Goal: Task Accomplishment & Management: Manage account settings

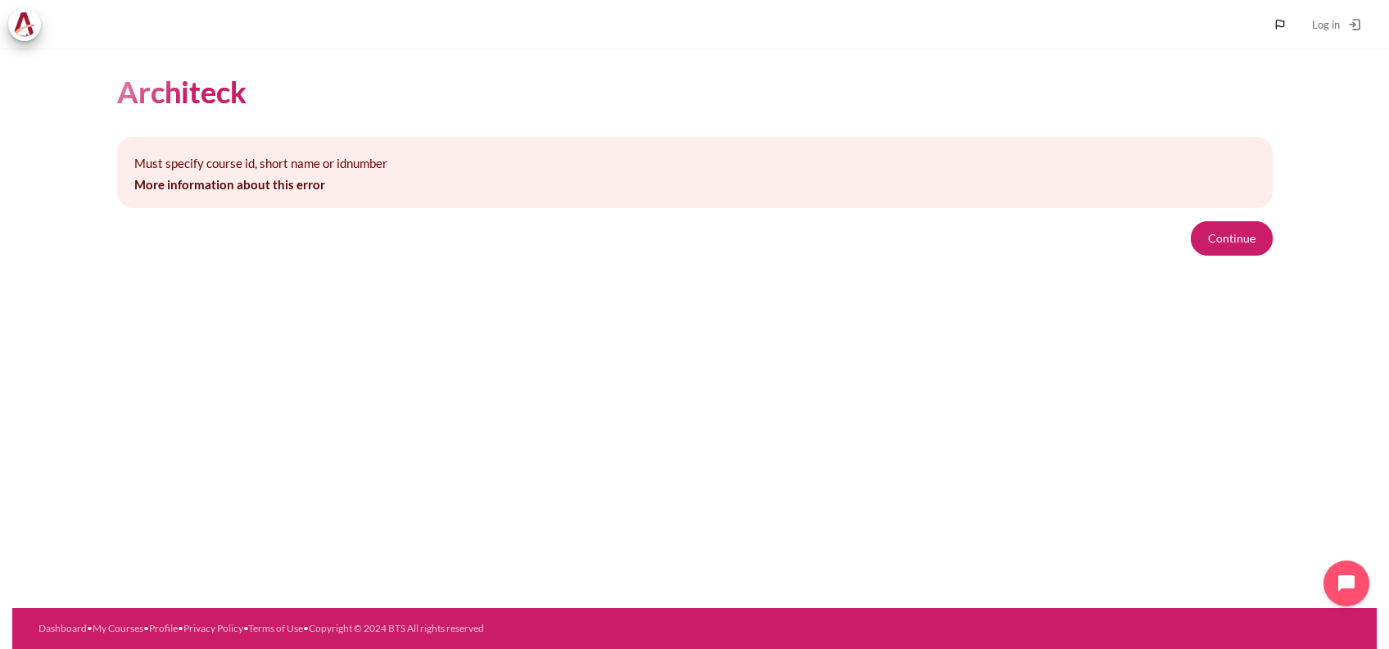
click at [1220, 210] on div "Must specify course id, short name or idnumber More information about this erro…" at bounding box center [695, 196] width 1156 height 120
click at [1225, 236] on button "Continue" at bounding box center [1232, 238] width 82 height 34
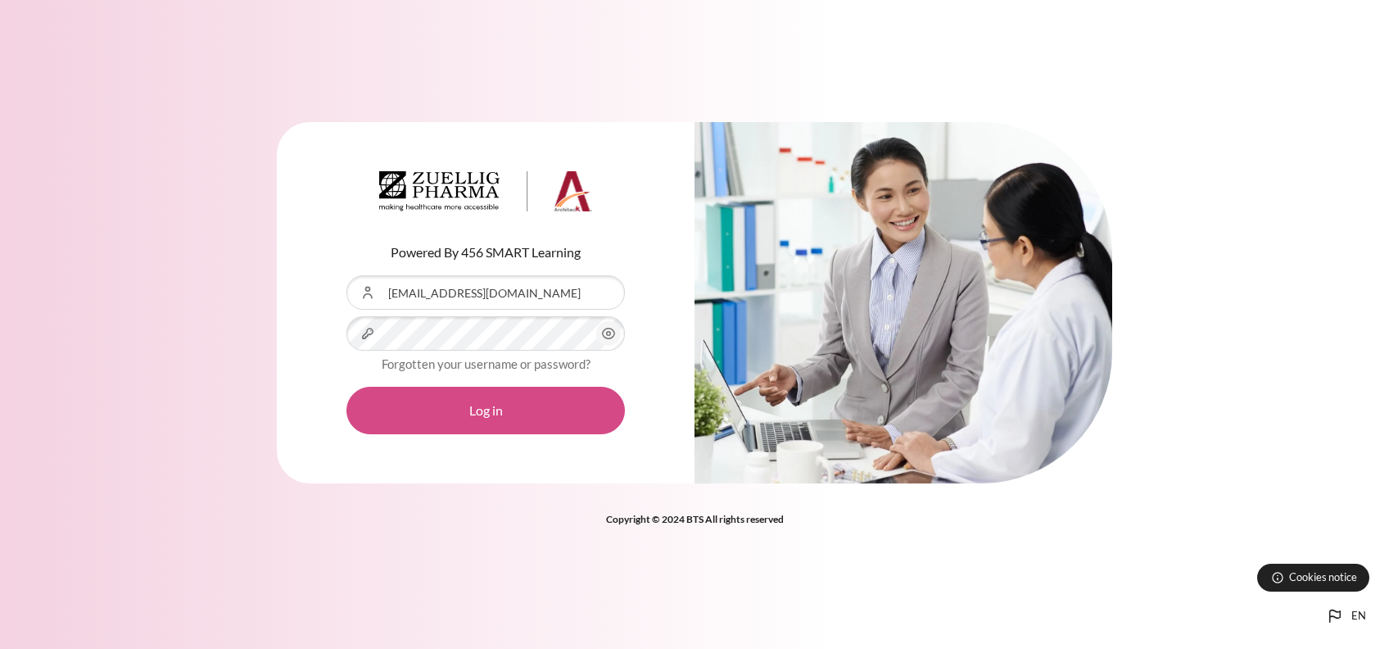
click at [556, 398] on button "Log in" at bounding box center [485, 411] width 278 height 48
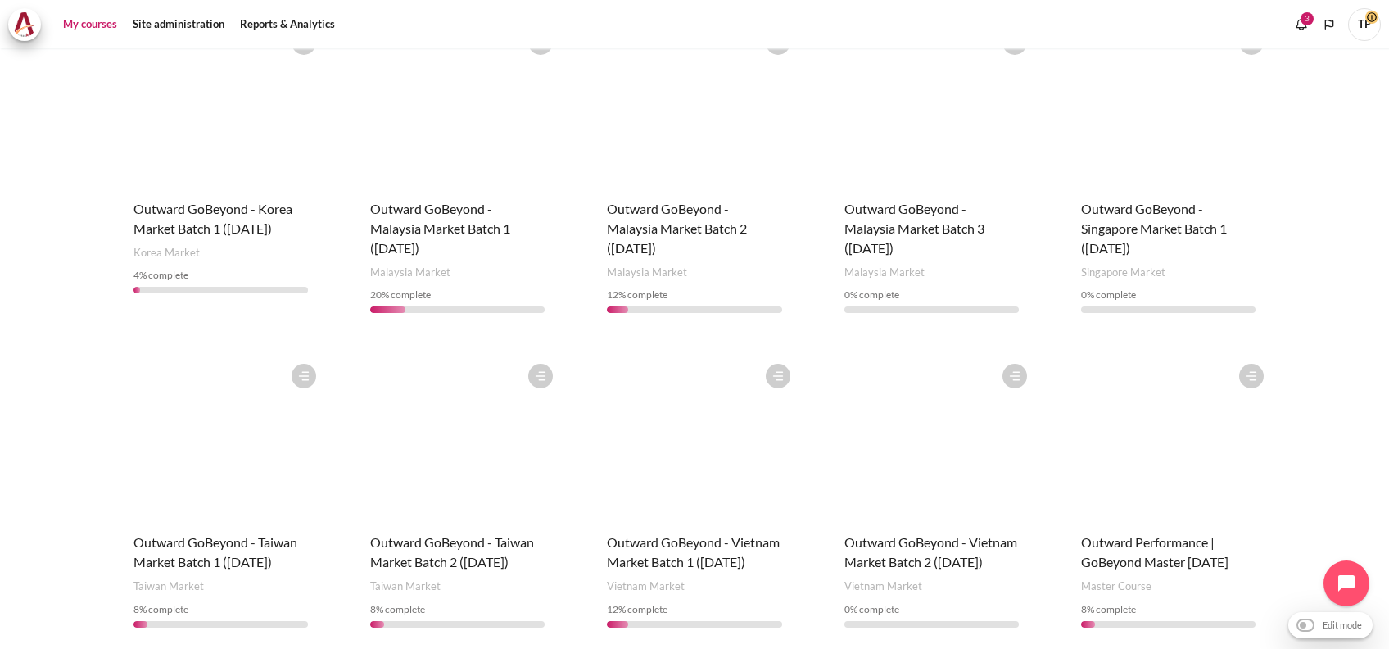
scroll to position [447, 0]
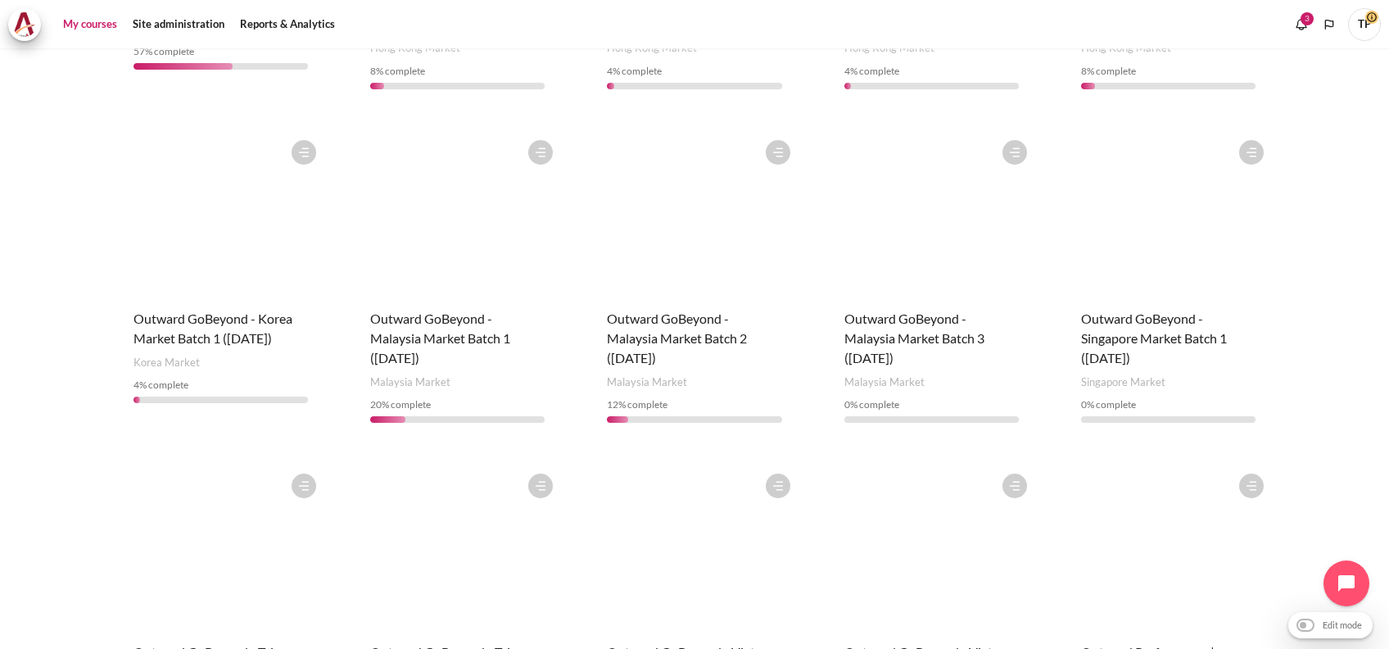
click at [1140, 265] on figure "Content" at bounding box center [1168, 214] width 207 height 164
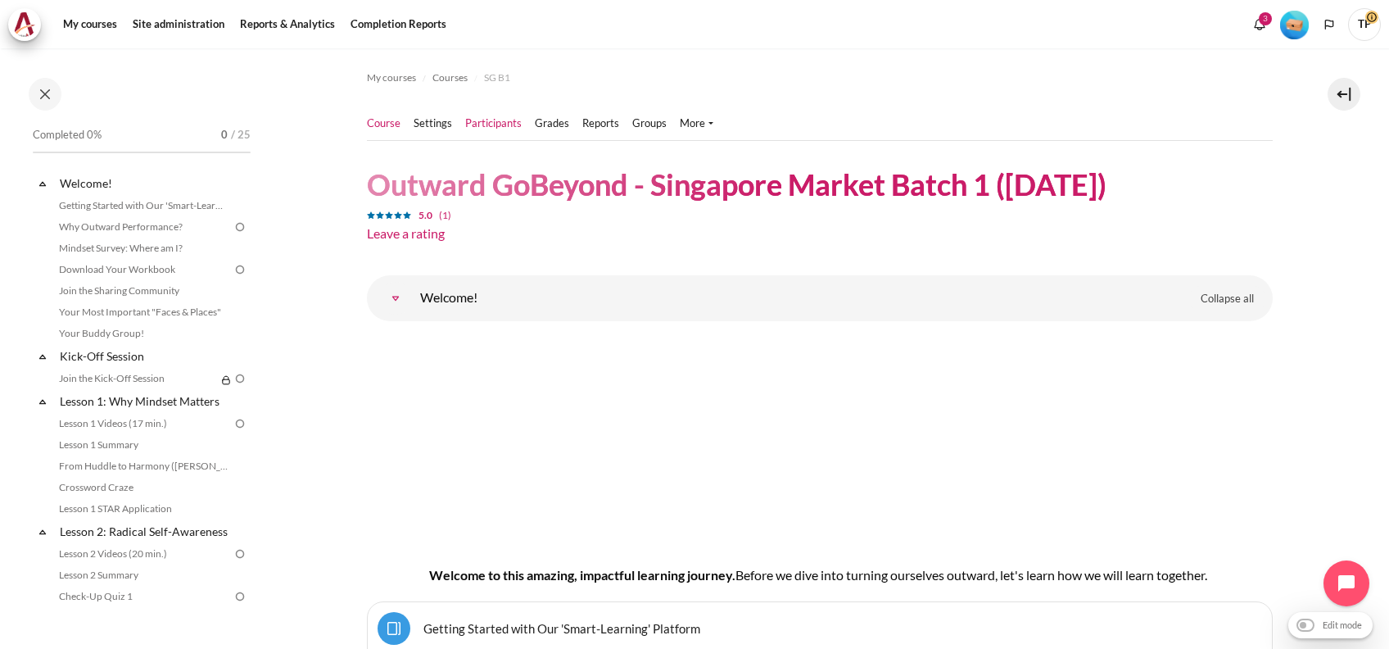
click at [515, 122] on link "Participants" at bounding box center [493, 123] width 57 height 16
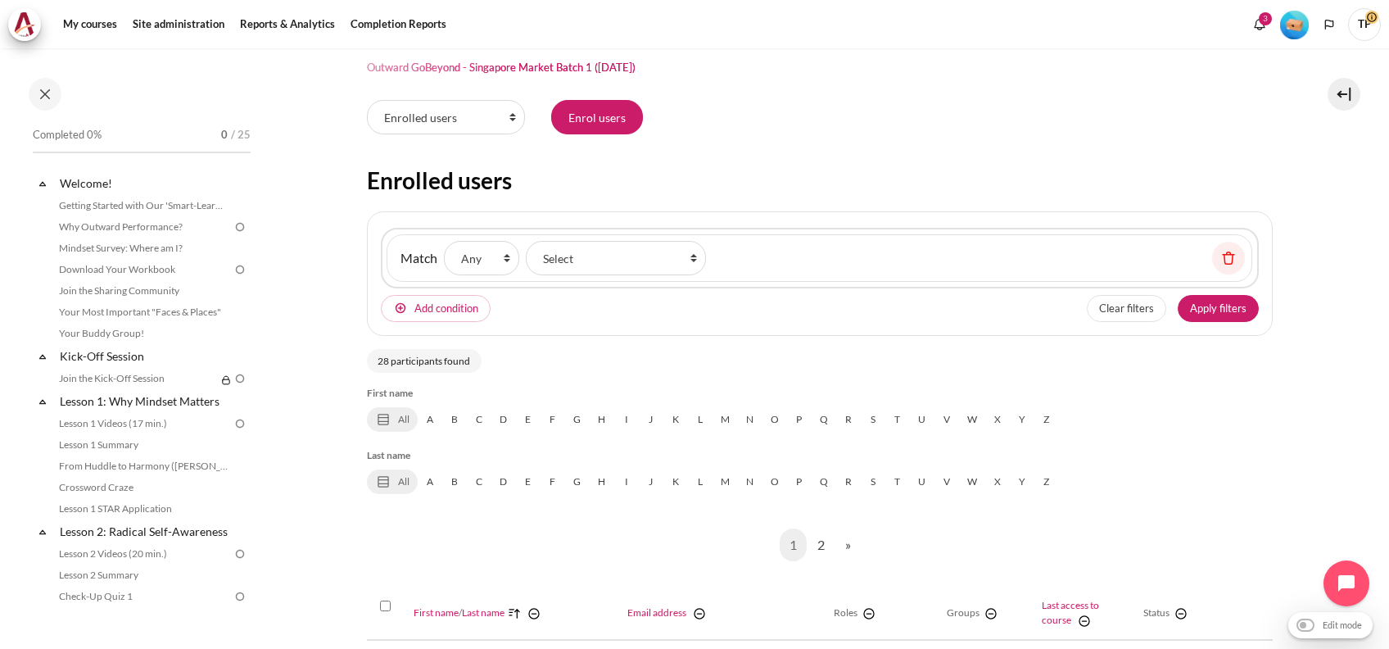
scroll to position [109, 0]
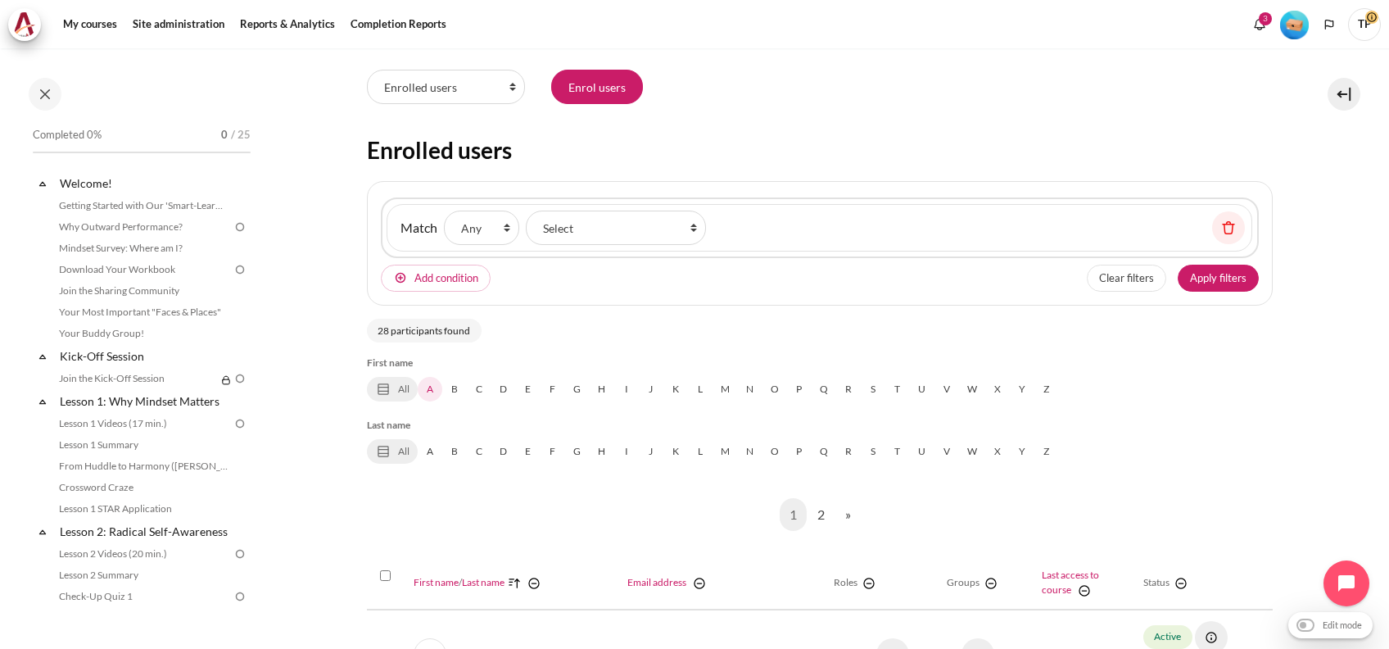
click at [435, 388] on link "A" at bounding box center [430, 389] width 25 height 25
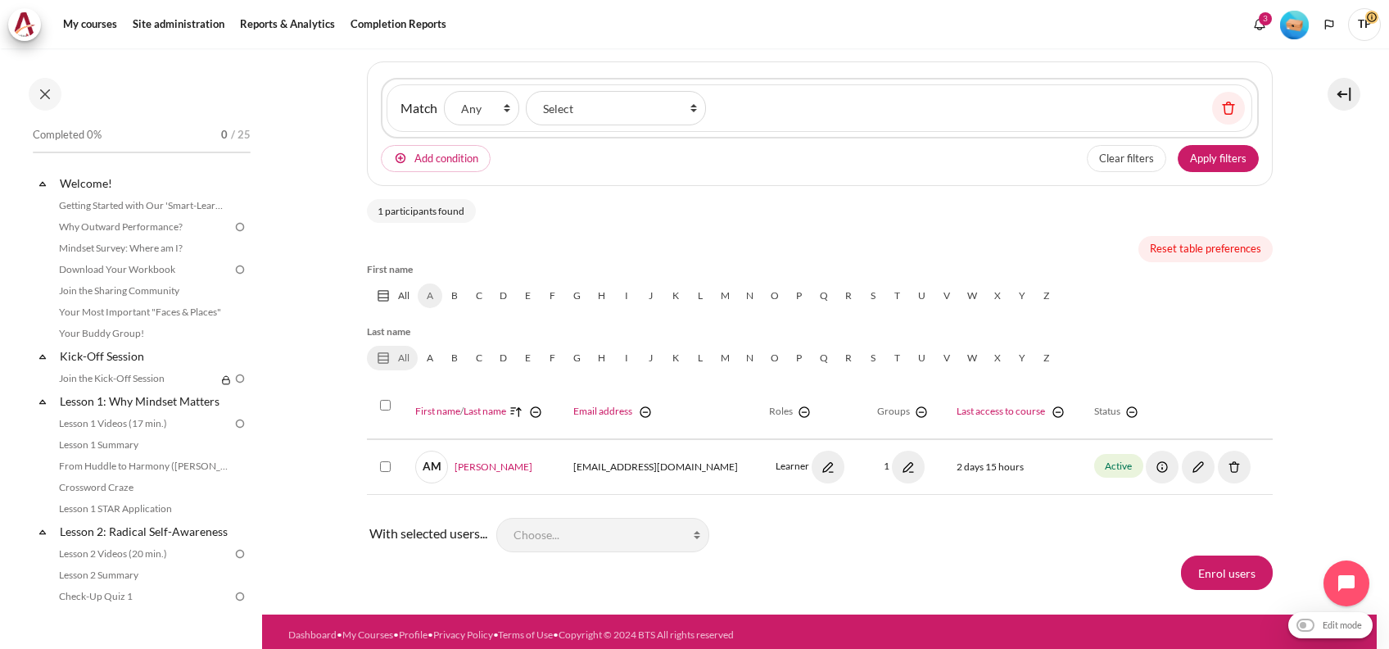
scroll to position [233, 0]
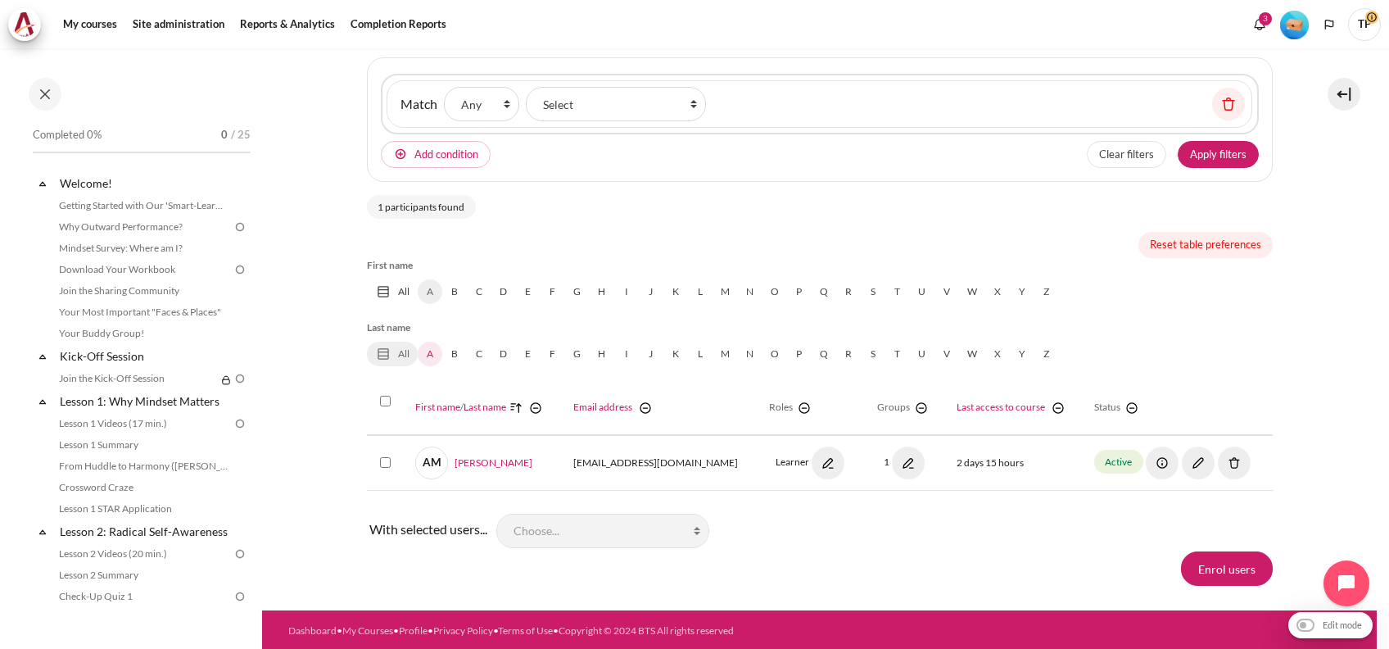
click at [433, 348] on link "A" at bounding box center [430, 354] width 25 height 25
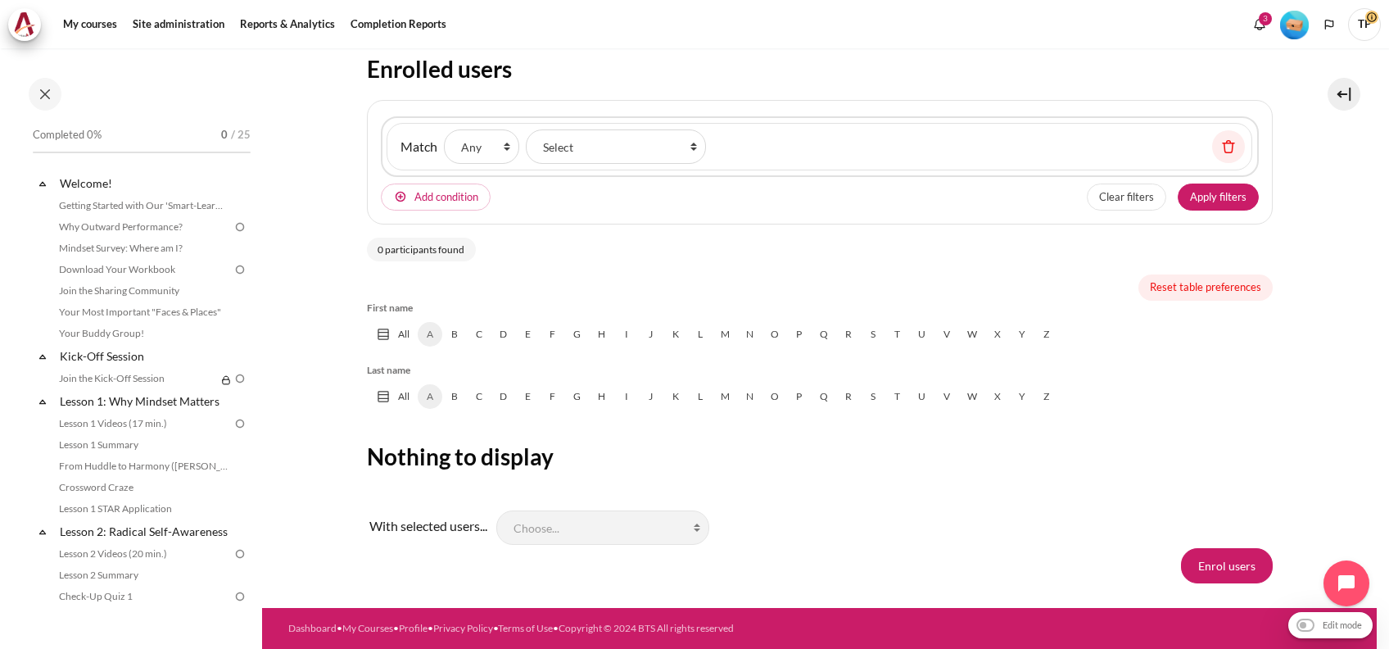
scroll to position [188, 0]
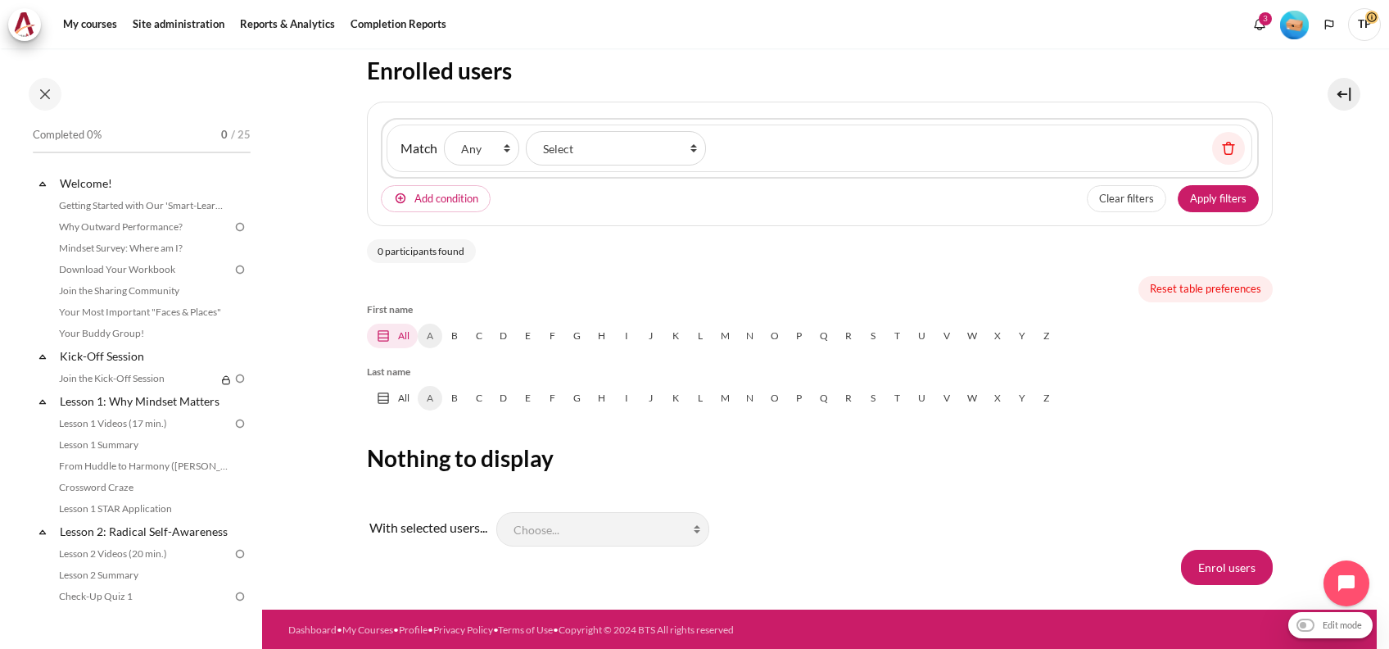
click at [400, 329] on link "All" at bounding box center [392, 336] width 51 height 25
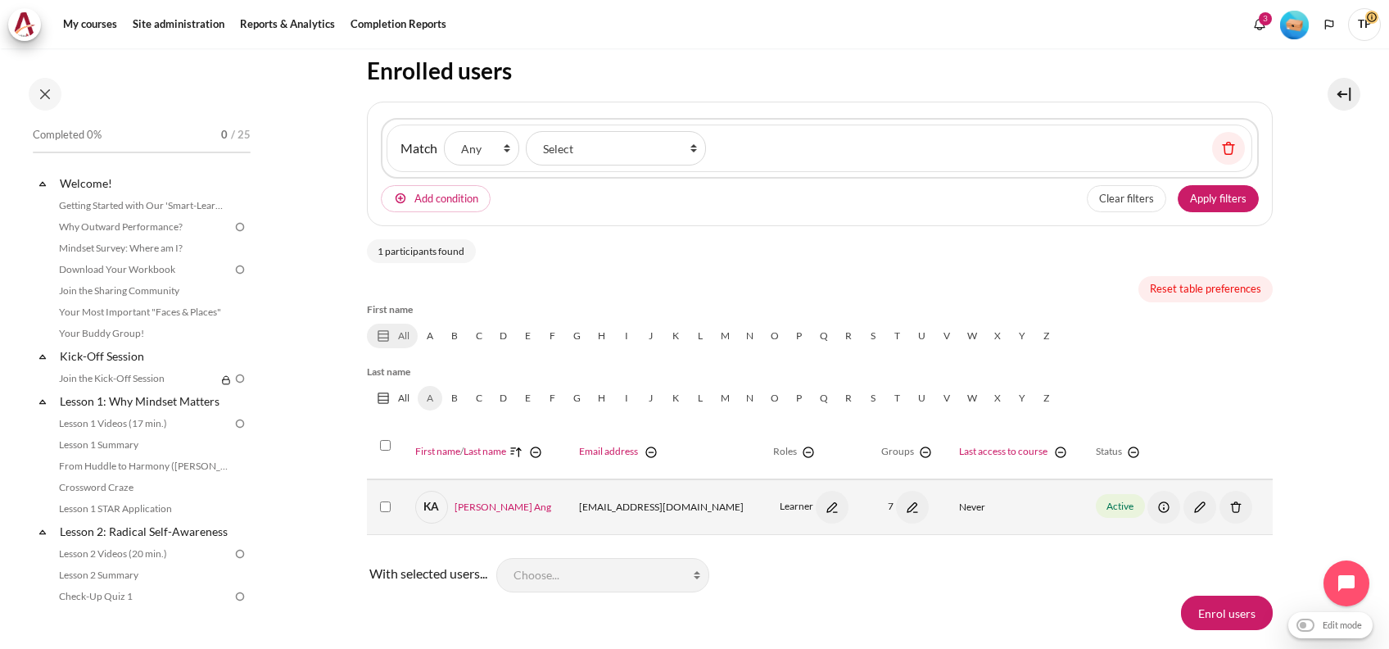
click at [1219, 505] on img "Content" at bounding box center [1235, 507] width 33 height 33
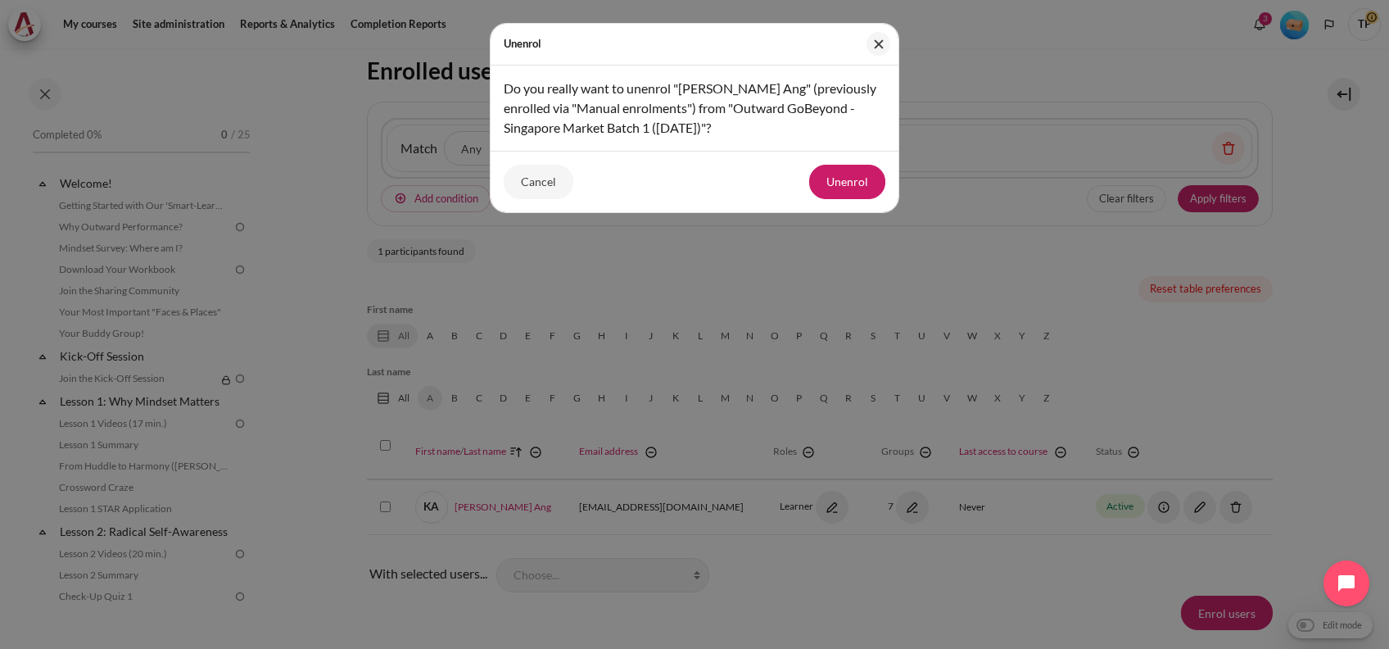
click at [932, 574] on div "Unenrol Do you really want to unenrol "Keng Yeow Ang" (previously enrolled via …" at bounding box center [694, 324] width 1389 height 649
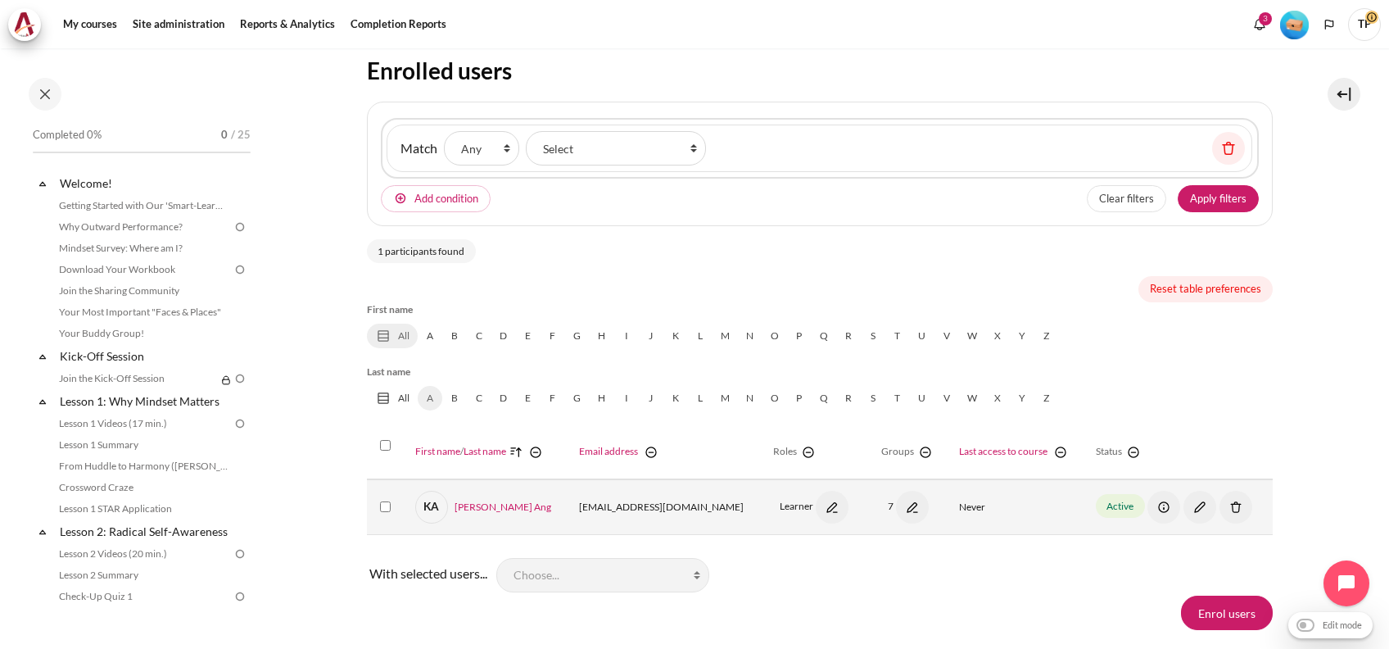
click at [896, 504] on img "Content" at bounding box center [912, 507] width 33 height 33
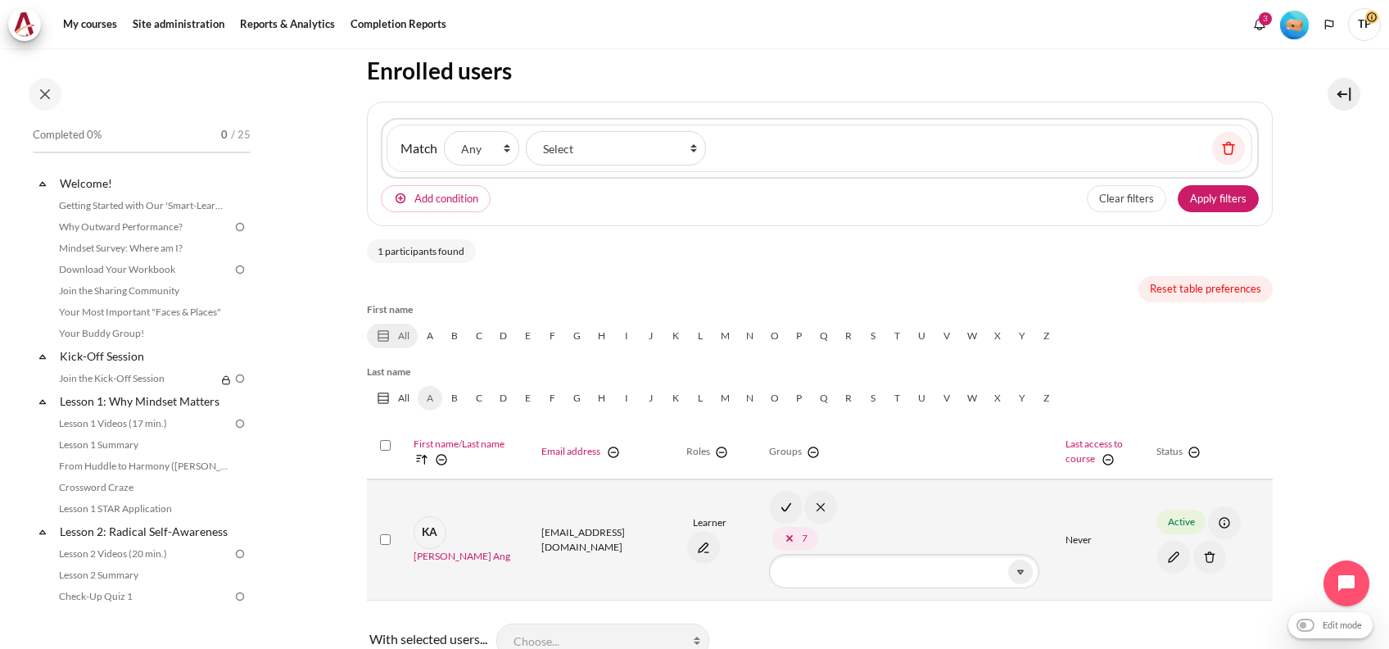
click at [772, 532] on span "7" at bounding box center [795, 539] width 46 height 24
click at [782, 504] on img "Content" at bounding box center [786, 507] width 33 height 33
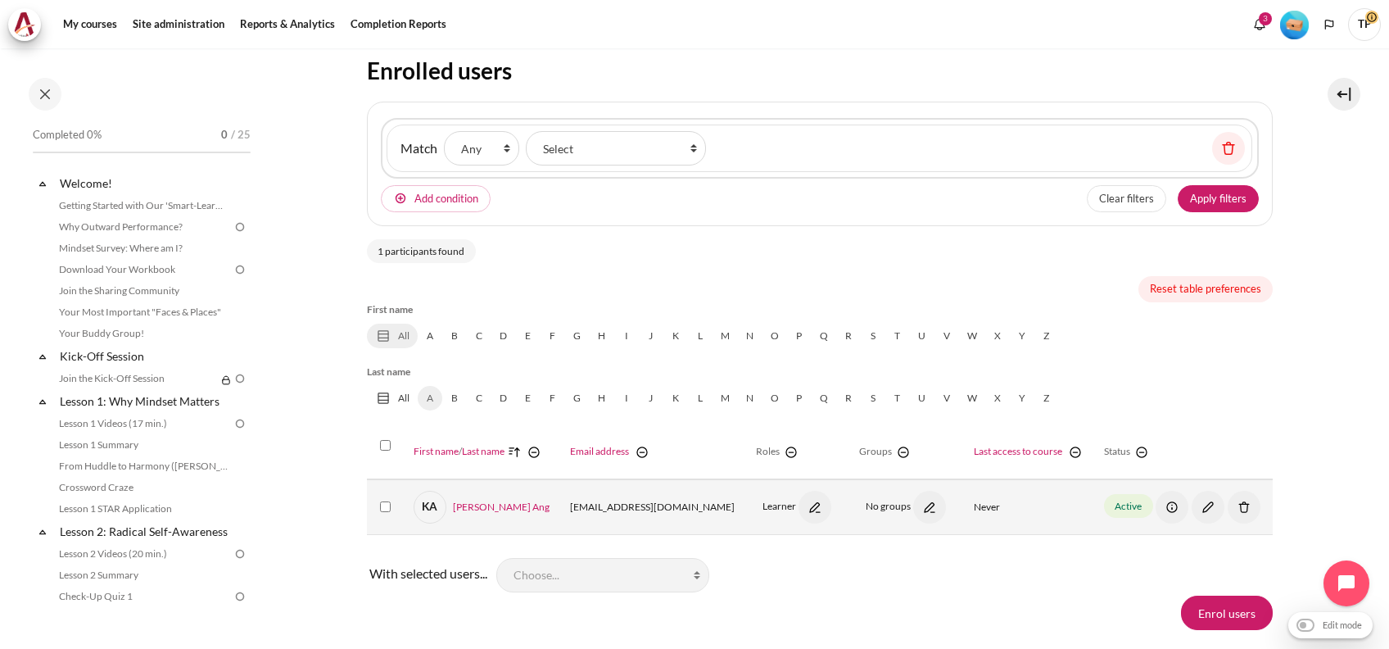
click at [1228, 505] on img "Content" at bounding box center [1244, 507] width 33 height 33
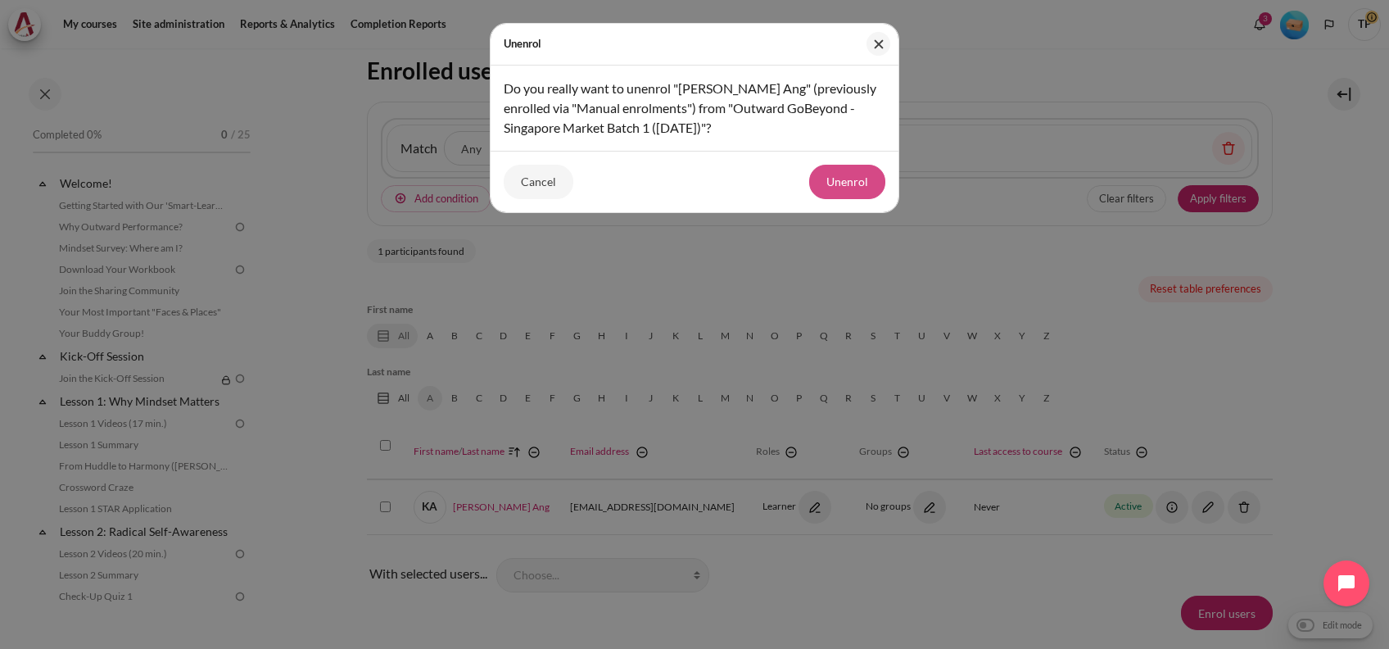
click at [817, 179] on button "Unenrol" at bounding box center [847, 182] width 76 height 34
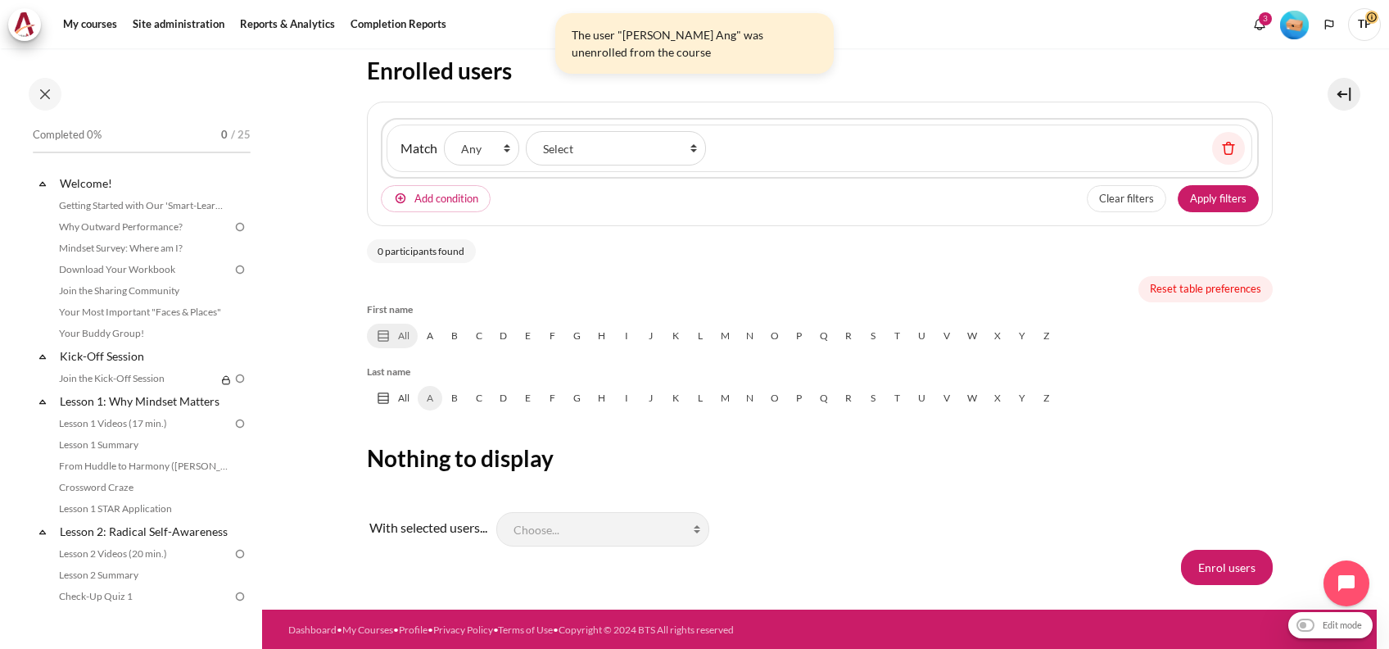
click at [821, 479] on div "0 participants found Reset table preferences First name All A B C D E F G H I J…" at bounding box center [820, 388] width 906 height 324
click at [394, 333] on link "All" at bounding box center [392, 336] width 51 height 25
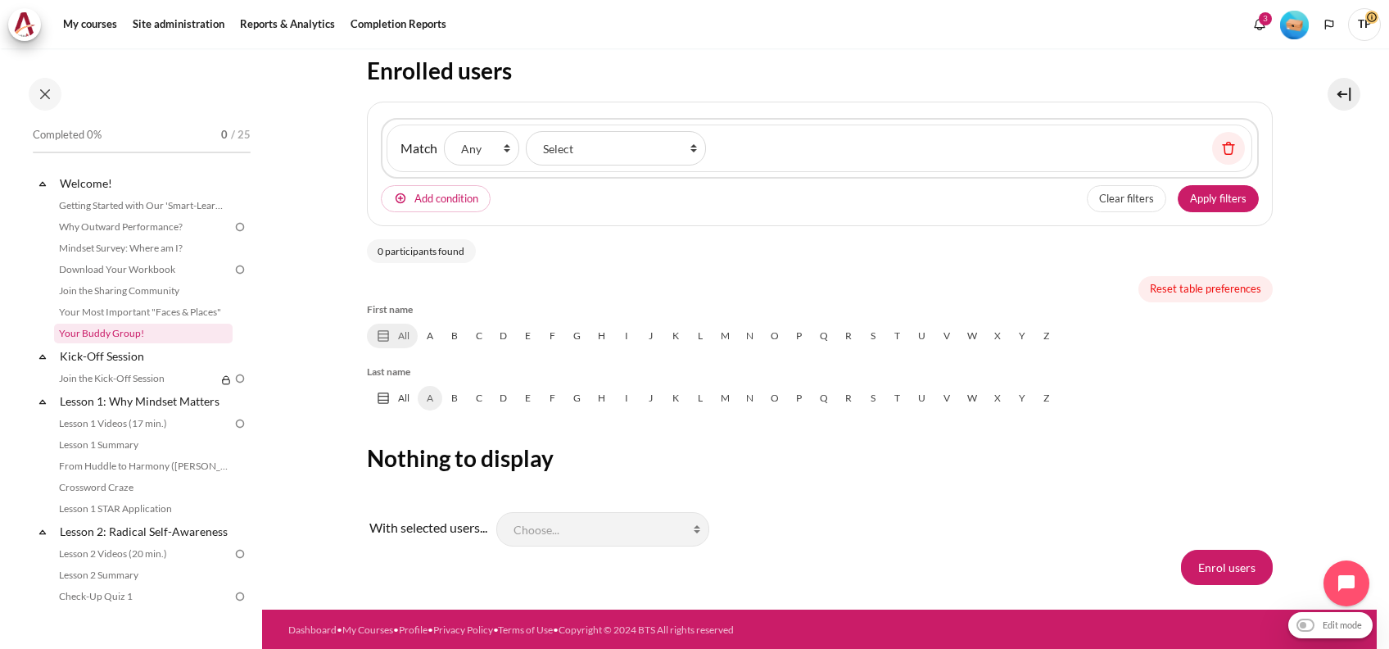
click at [104, 333] on link "Your Buddy Group!" at bounding box center [143, 334] width 179 height 20
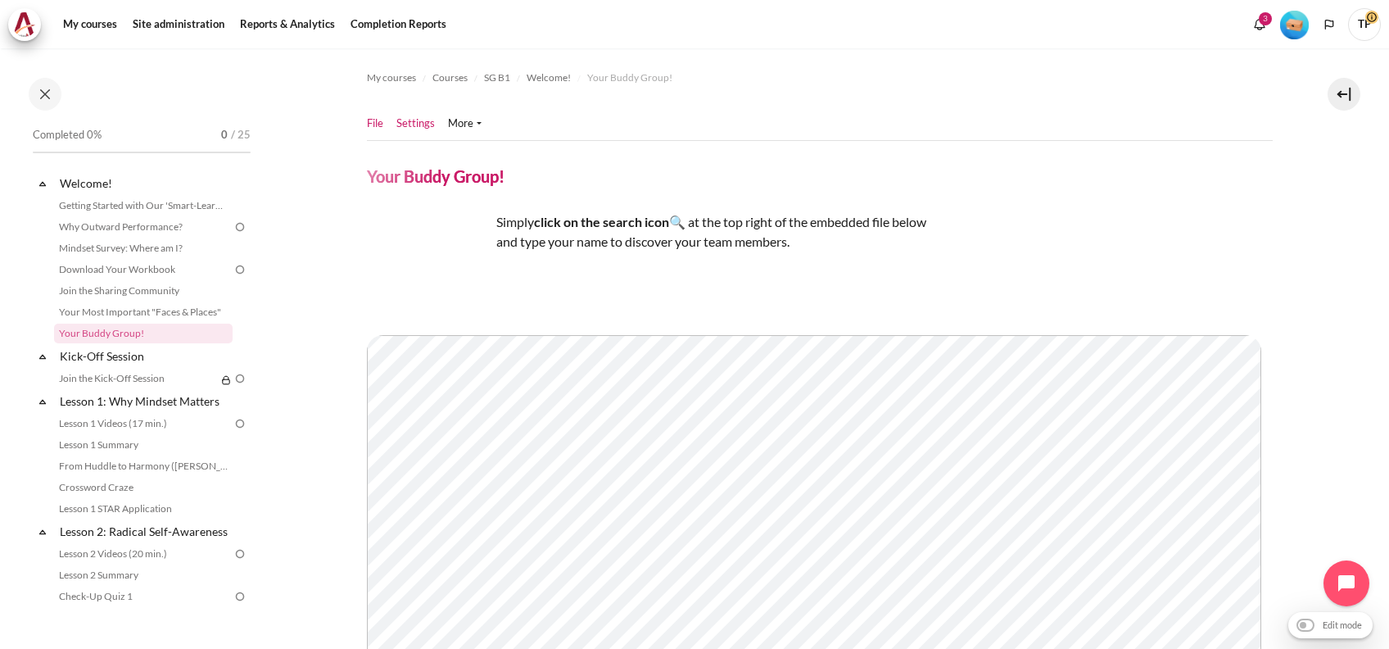
click at [426, 121] on link "Settings" at bounding box center [415, 123] width 38 height 16
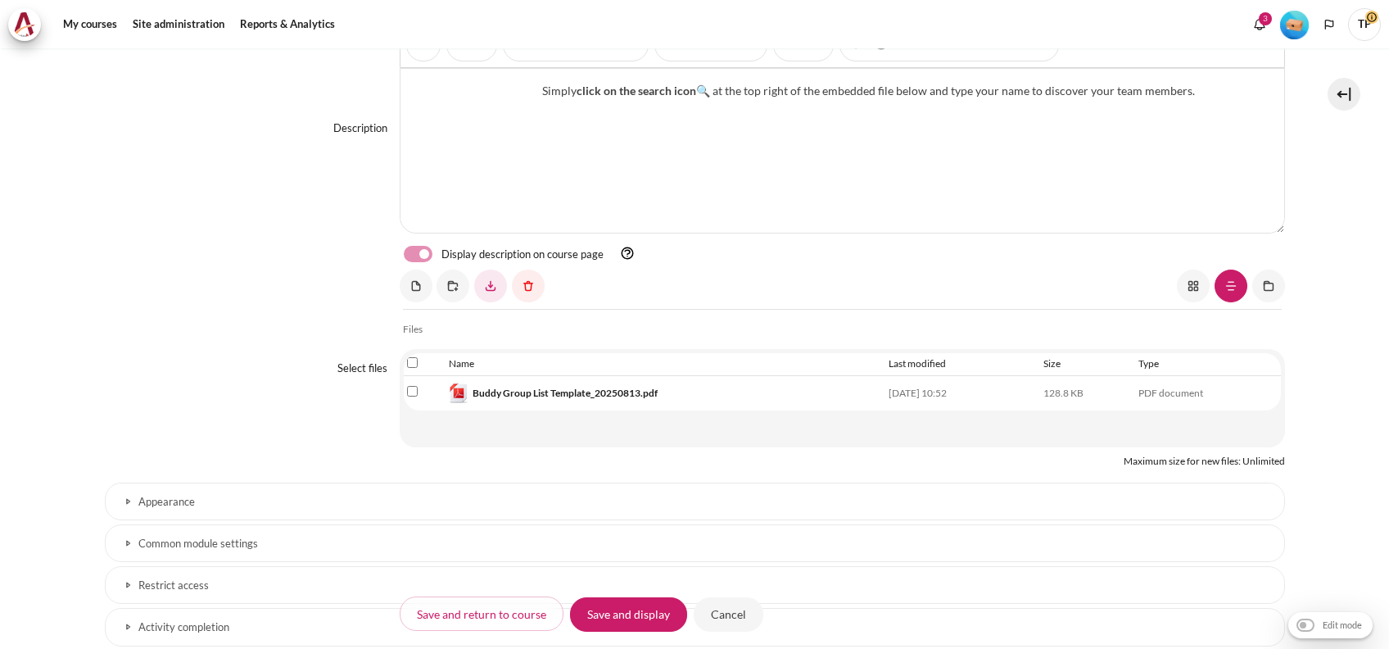
scroll to position [437, 0]
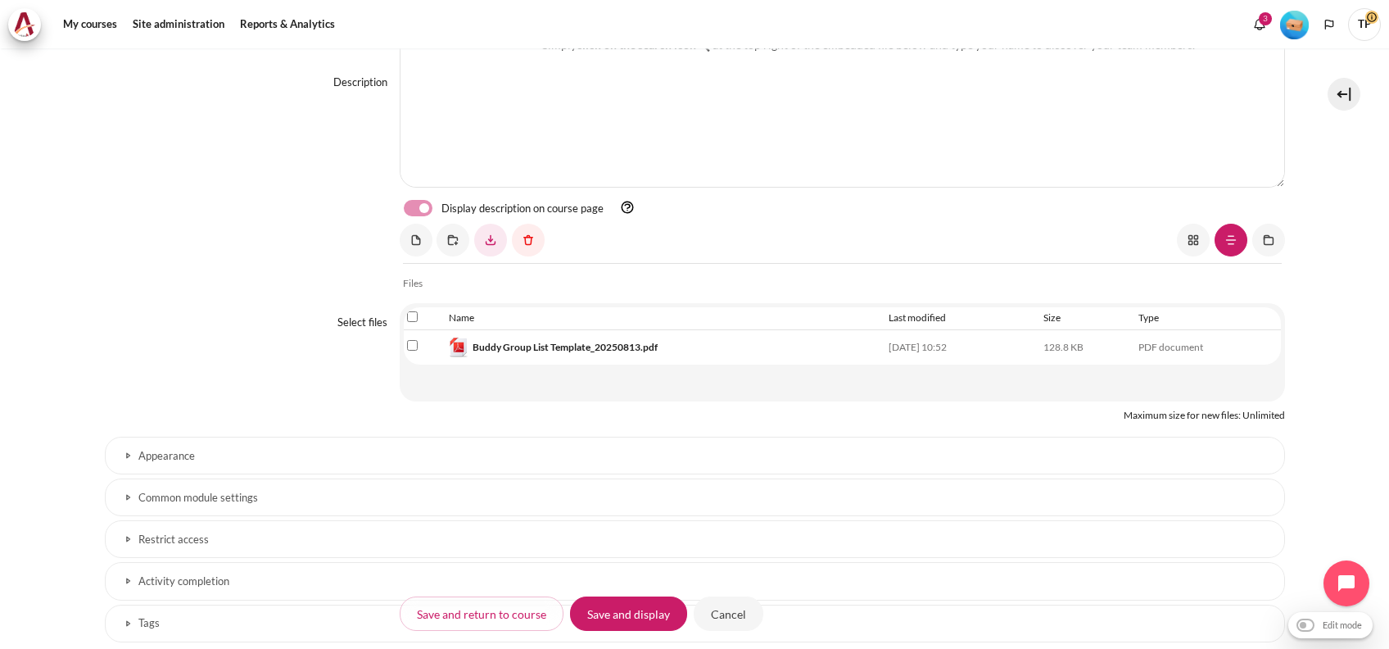
click at [408, 346] on input "Select file 'Buddy Group List Template_20250813.pdf'" at bounding box center [412, 345] width 11 height 11
checkbox input "true"
click at [536, 230] on link "Content" at bounding box center [528, 240] width 33 height 33
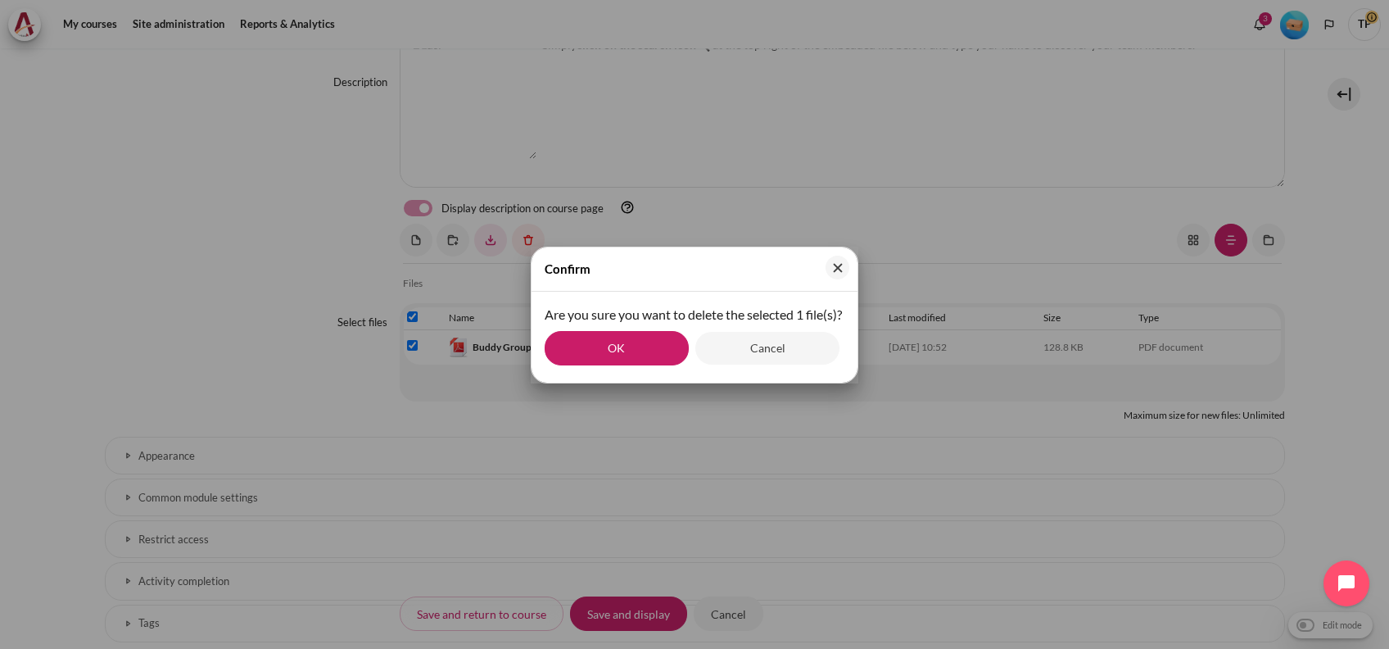
drag, startPoint x: 593, startPoint y: 371, endPoint x: 474, endPoint y: 508, distance: 181.1
click at [593, 365] on button "OK" at bounding box center [617, 348] width 144 height 34
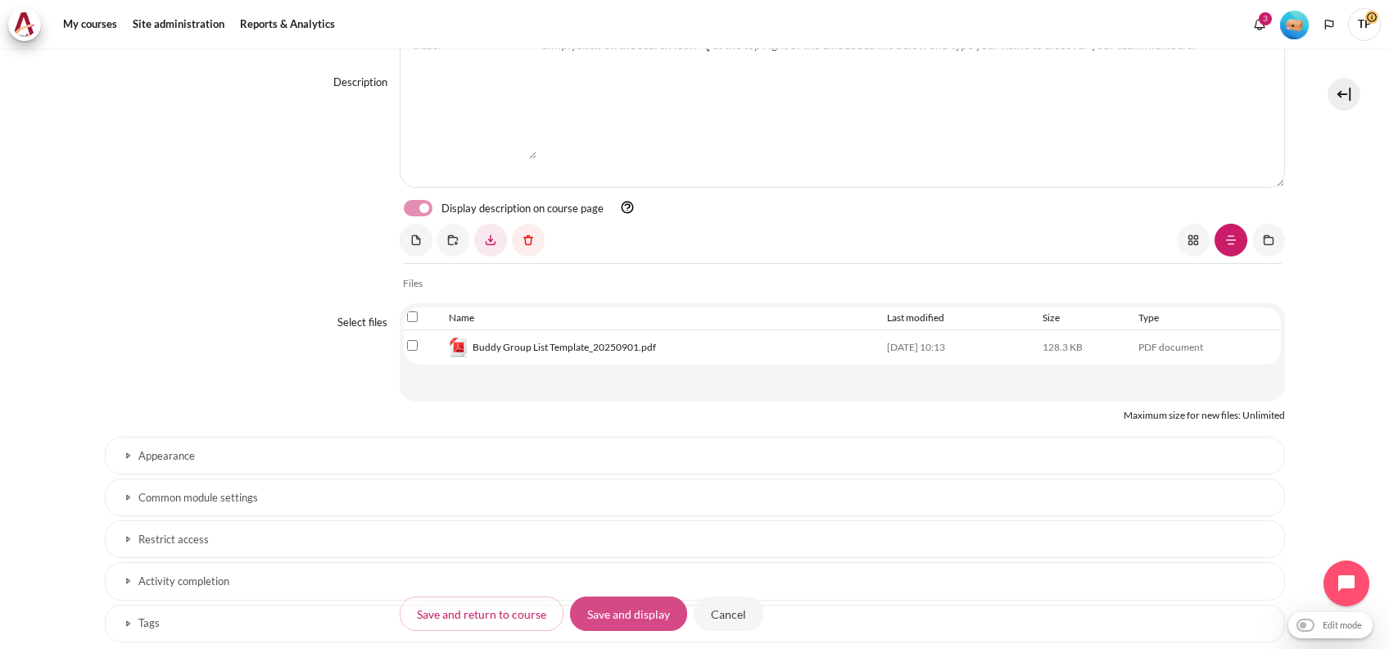
click at [611, 616] on input "Save and display" at bounding box center [628, 613] width 117 height 34
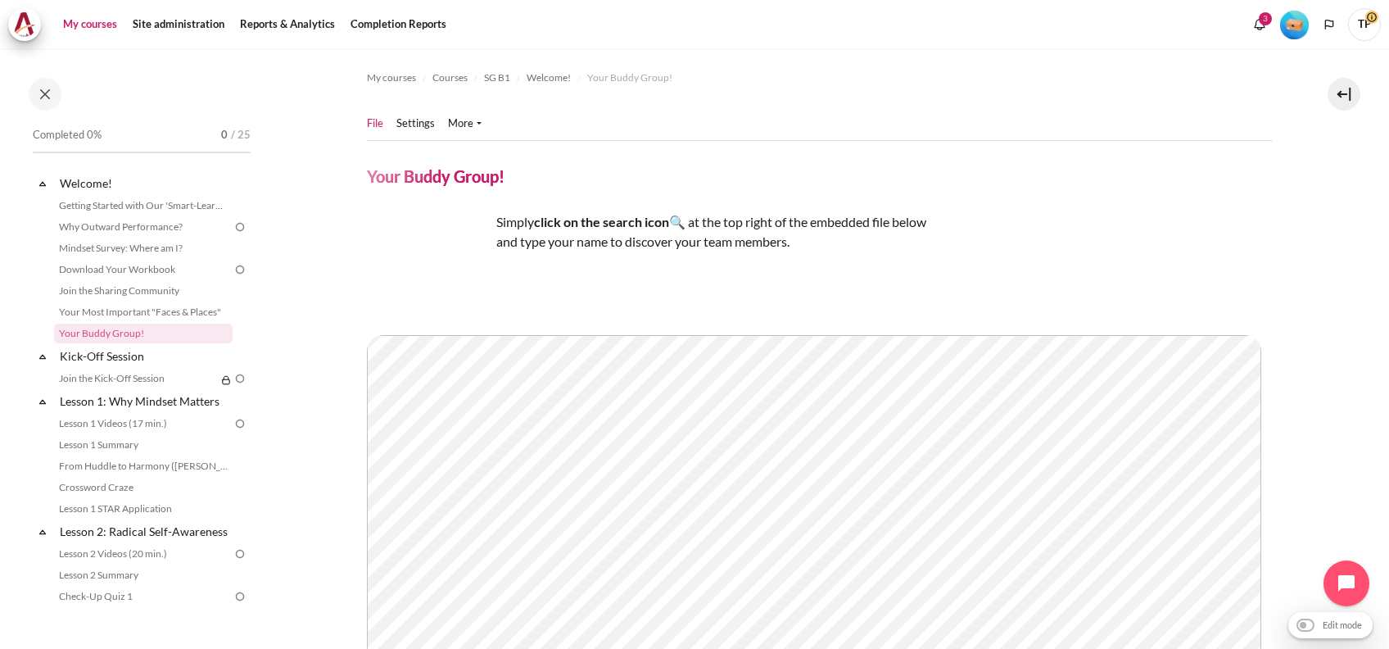
click at [96, 25] on link "My courses" at bounding box center [90, 24] width 66 height 33
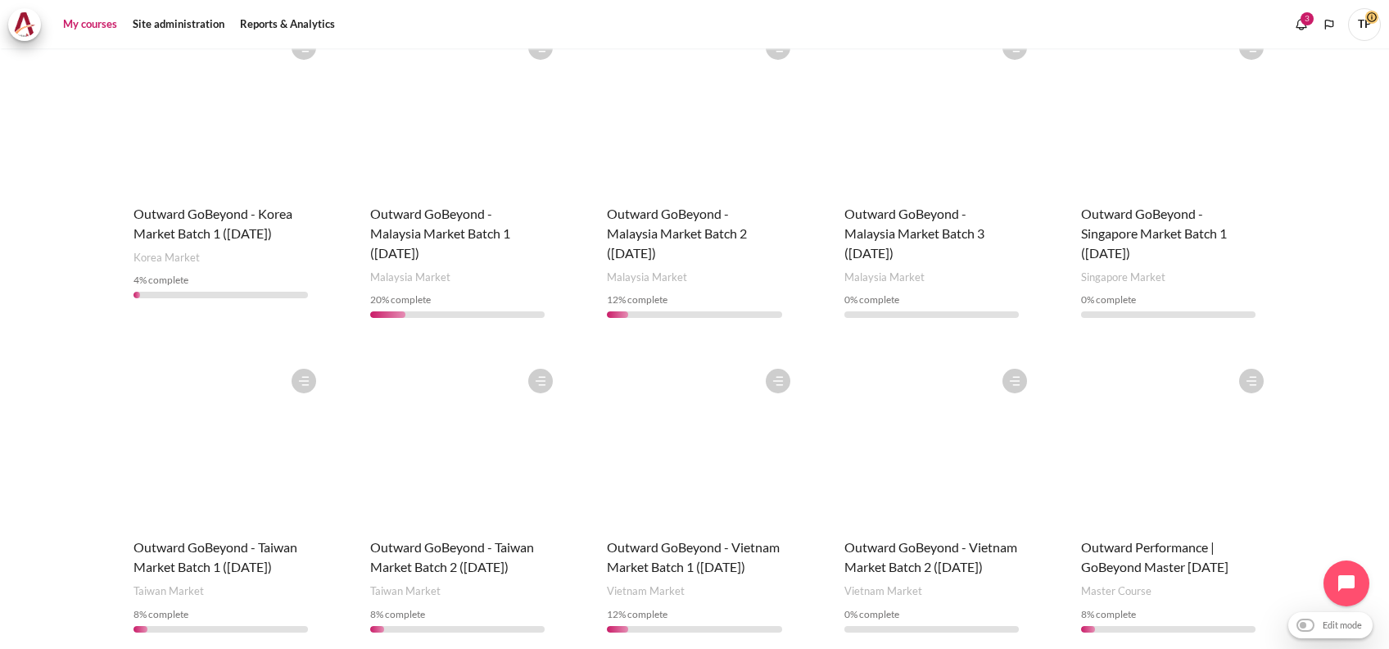
scroll to position [447, 0]
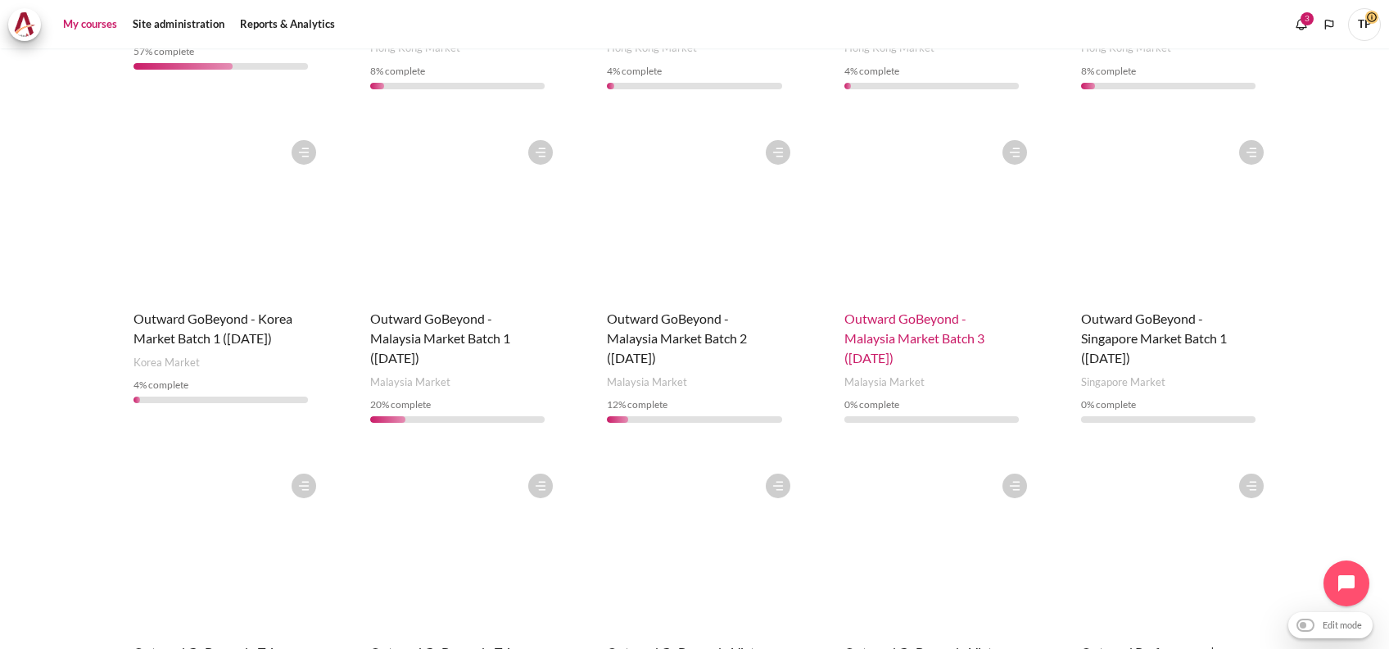
click at [844, 333] on span "Outward GoBeyond - Malaysia Market Batch 3 ([DATE])" at bounding box center [914, 337] width 140 height 55
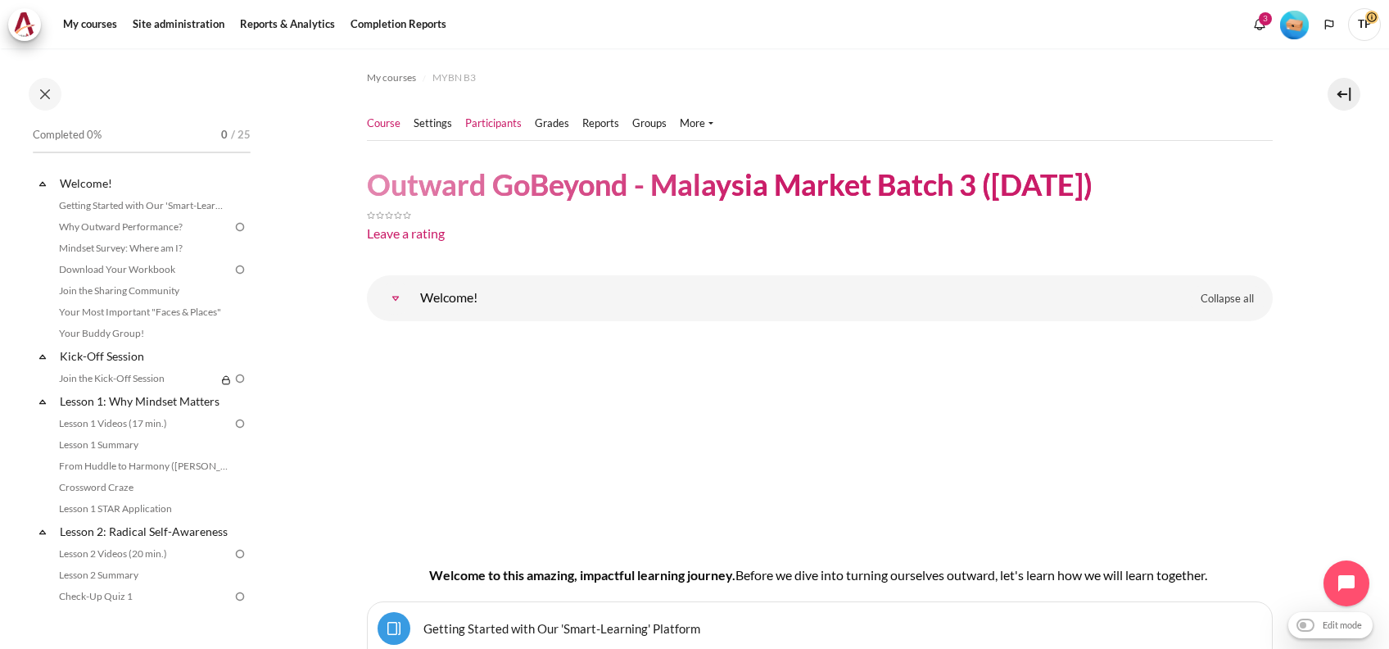
click at [514, 127] on link "Participants" at bounding box center [493, 123] width 57 height 16
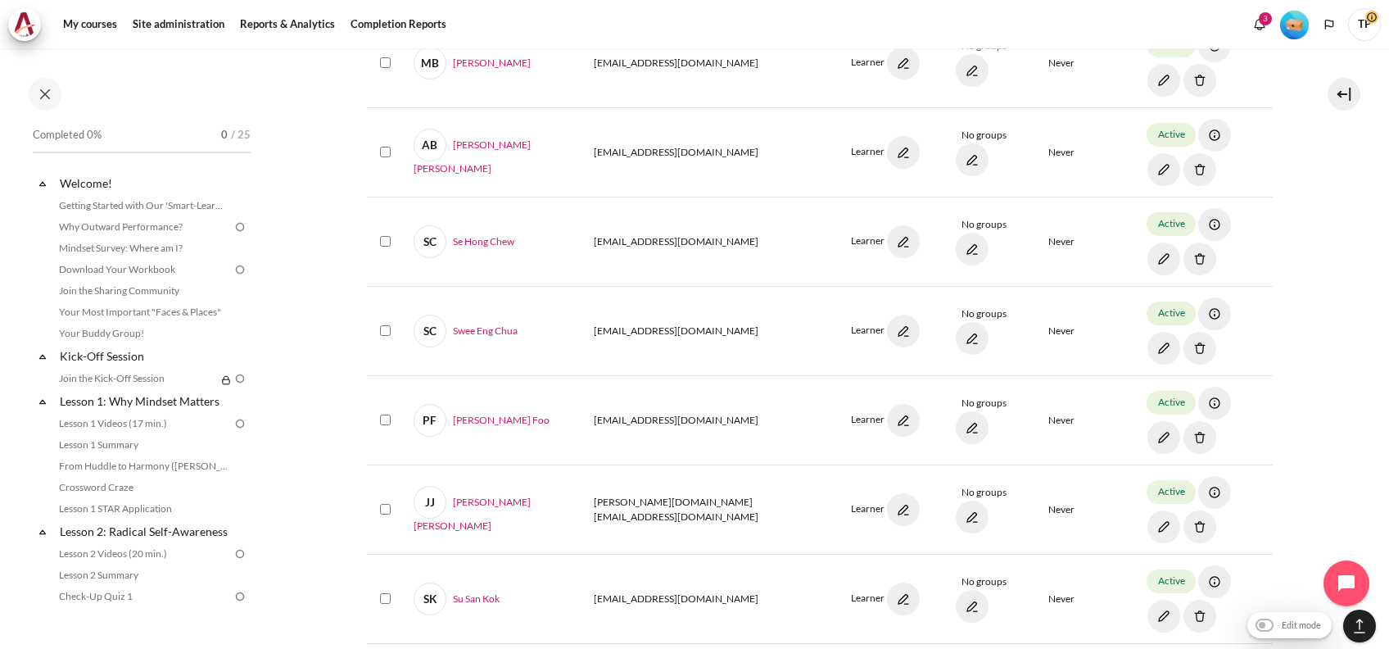
scroll to position [1638, 0]
